Goal: Register for event/course

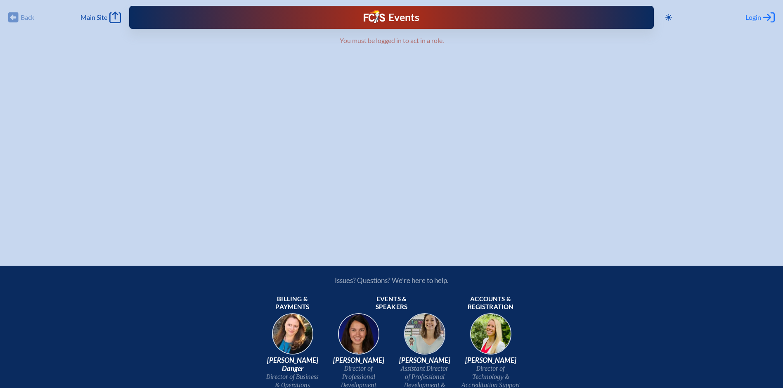
click at [753, 17] on span "Login" at bounding box center [754, 17] width 16 height 8
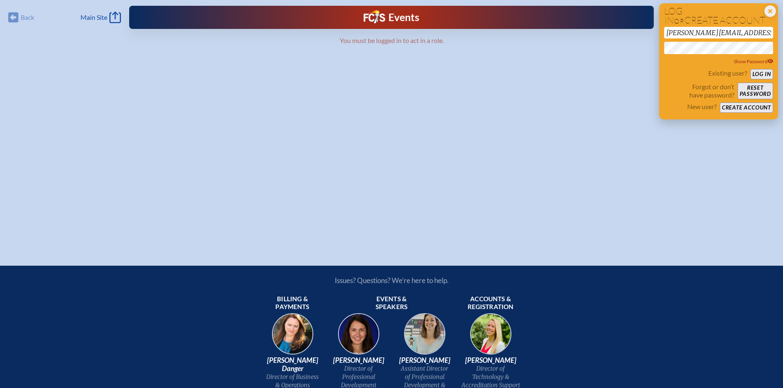
click at [762, 73] on button "Log in" at bounding box center [762, 74] width 23 height 10
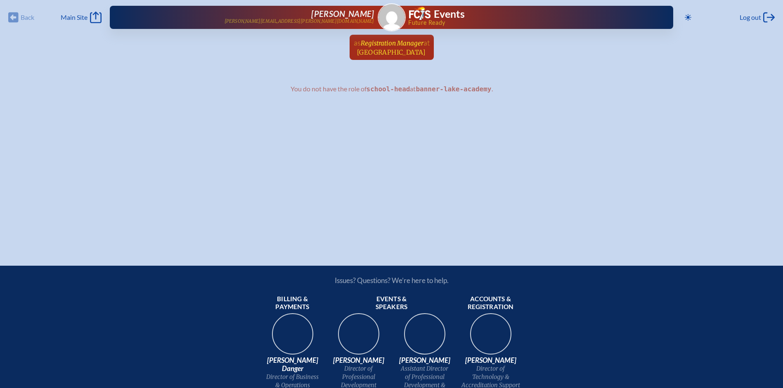
click at [386, 49] on span "[GEOGRAPHIC_DATA]" at bounding box center [391, 52] width 69 height 8
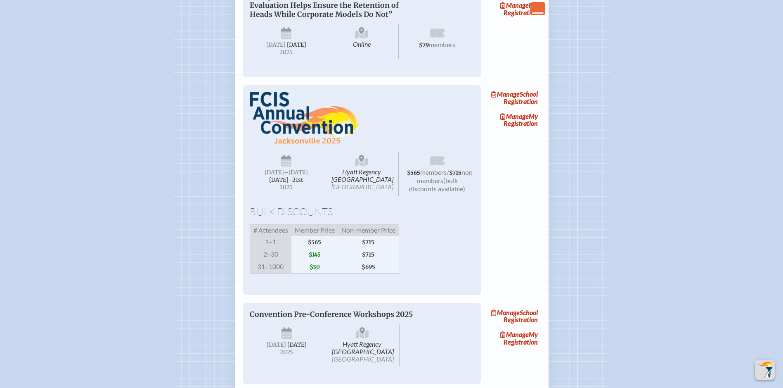
scroll to position [702, 0]
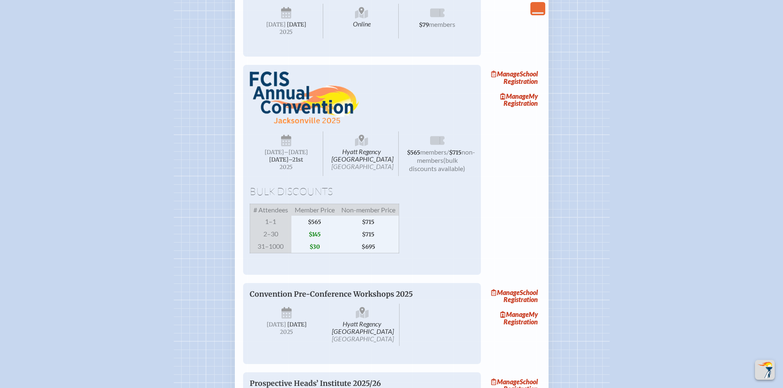
drag, startPoint x: 243, startPoint y: 102, endPoint x: 533, endPoint y: 300, distance: 350.9
click at [533, 275] on li "Hyatt Regency [GEOGRAPHIC_DATA] [DATE] –[DATE]–⁠21st , 2025 $565 members / $715…" at bounding box center [391, 166] width 317 height 217
click at [502, 196] on div "Manage School Registration Manage My Registration" at bounding box center [514, 166] width 53 height 217
click at [524, 109] on link "Manage My Registration" at bounding box center [514, 99] width 53 height 19
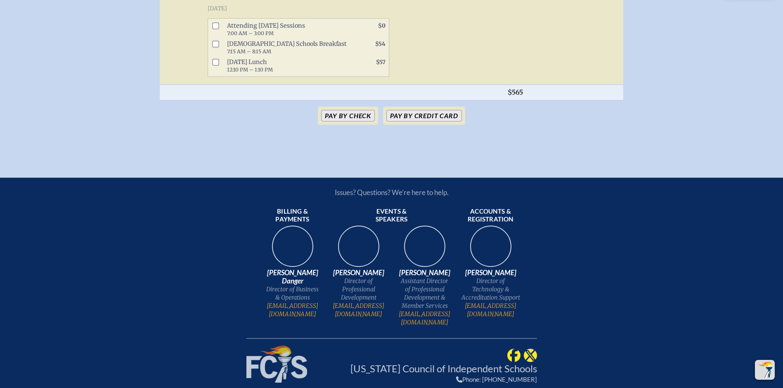
scroll to position [465, 0]
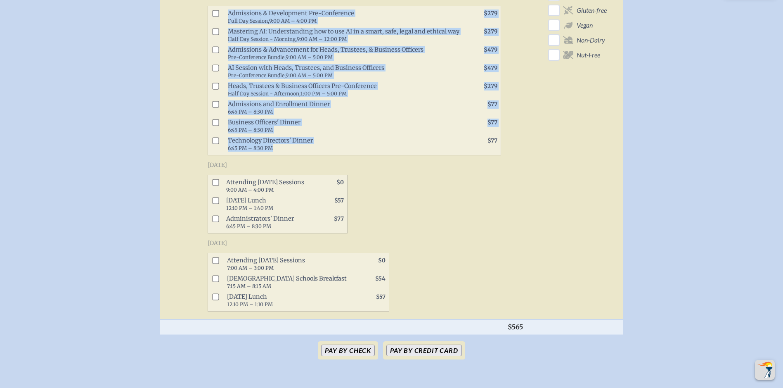
drag, startPoint x: 173, startPoint y: 39, endPoint x: 508, endPoint y: 376, distance: 475.1
click at [508, 376] on div "Hyatt Regency [GEOGRAPHIC_DATA] Jacksonville [DATE] –[DATE]–⁠21st , 2025 $565 m…" at bounding box center [391, 6] width 757 height 740
copy div "Loremi Dolo Sitamet Cons Adip . el Seddo Eiusmodt & Incidi Utlabo Etdol ma Ali …"
click at [462, 247] on h3 "[DATE]" at bounding box center [355, 243] width 294 height 8
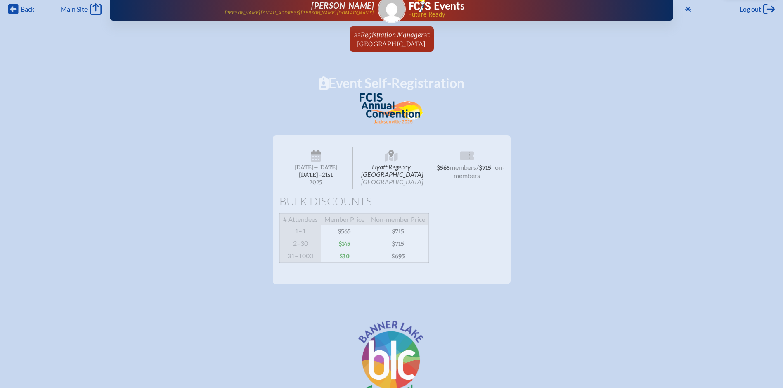
scroll to position [0, 0]
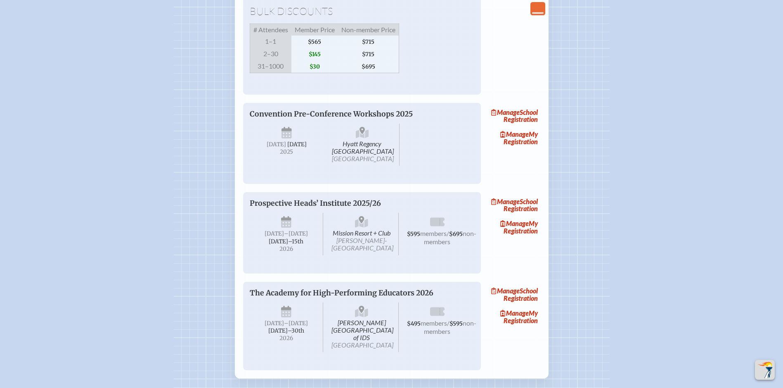
scroll to position [867, 0]
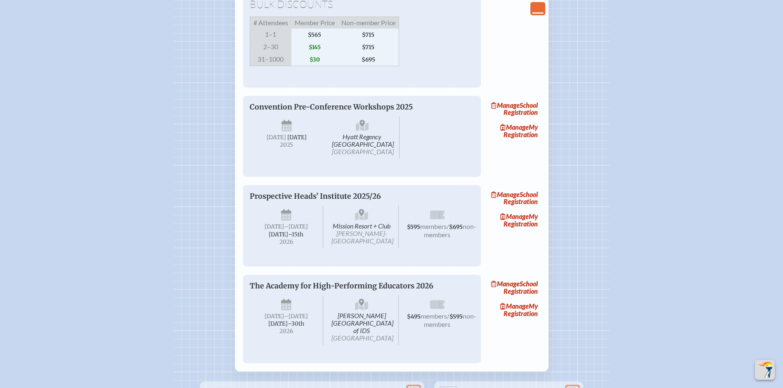
click at [415, 162] on div "[GEOGRAPHIC_DATA] [GEOGRAPHIC_DATA] [DATE]" at bounding box center [362, 136] width 225 height 50
click at [375, 111] on span "Convention Pre-Conference Workshops 2025" at bounding box center [331, 106] width 163 height 9
click at [526, 131] on span "Manage" at bounding box center [514, 127] width 28 height 8
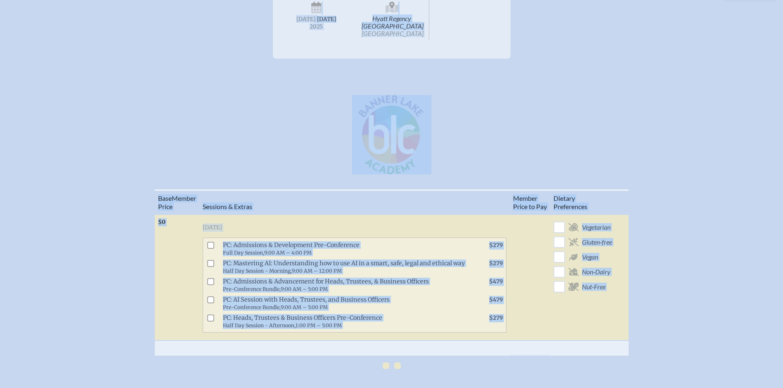
scroll to position [217, 0]
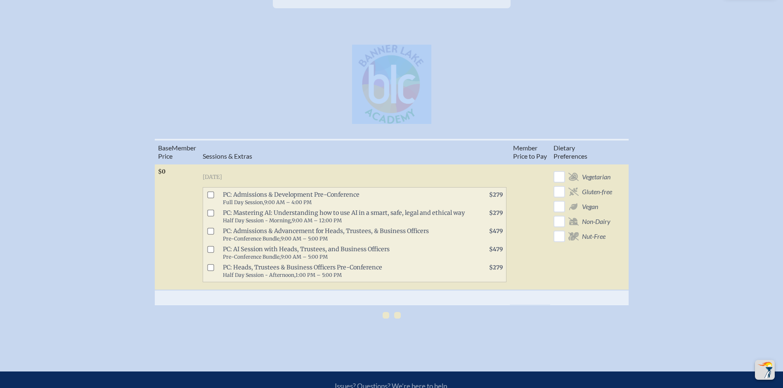
drag, startPoint x: 313, startPoint y: 67, endPoint x: 541, endPoint y: 322, distance: 341.8
click at [541, 322] on div "Convention Pre-Conference Workshops 2025 Convention Pre-Conference Workshops 20…" at bounding box center [391, 109] width 757 height 451
copy div "Convention Pre-Conference Workshops 2025 Convention Pre-Conference Workshops 20…"
click at [149, 58] on div "[GEOGRAPHIC_DATA]" at bounding box center [391, 82] width 757 height 83
